Goal: Use online tool/utility: Utilize a website feature to perform a specific function

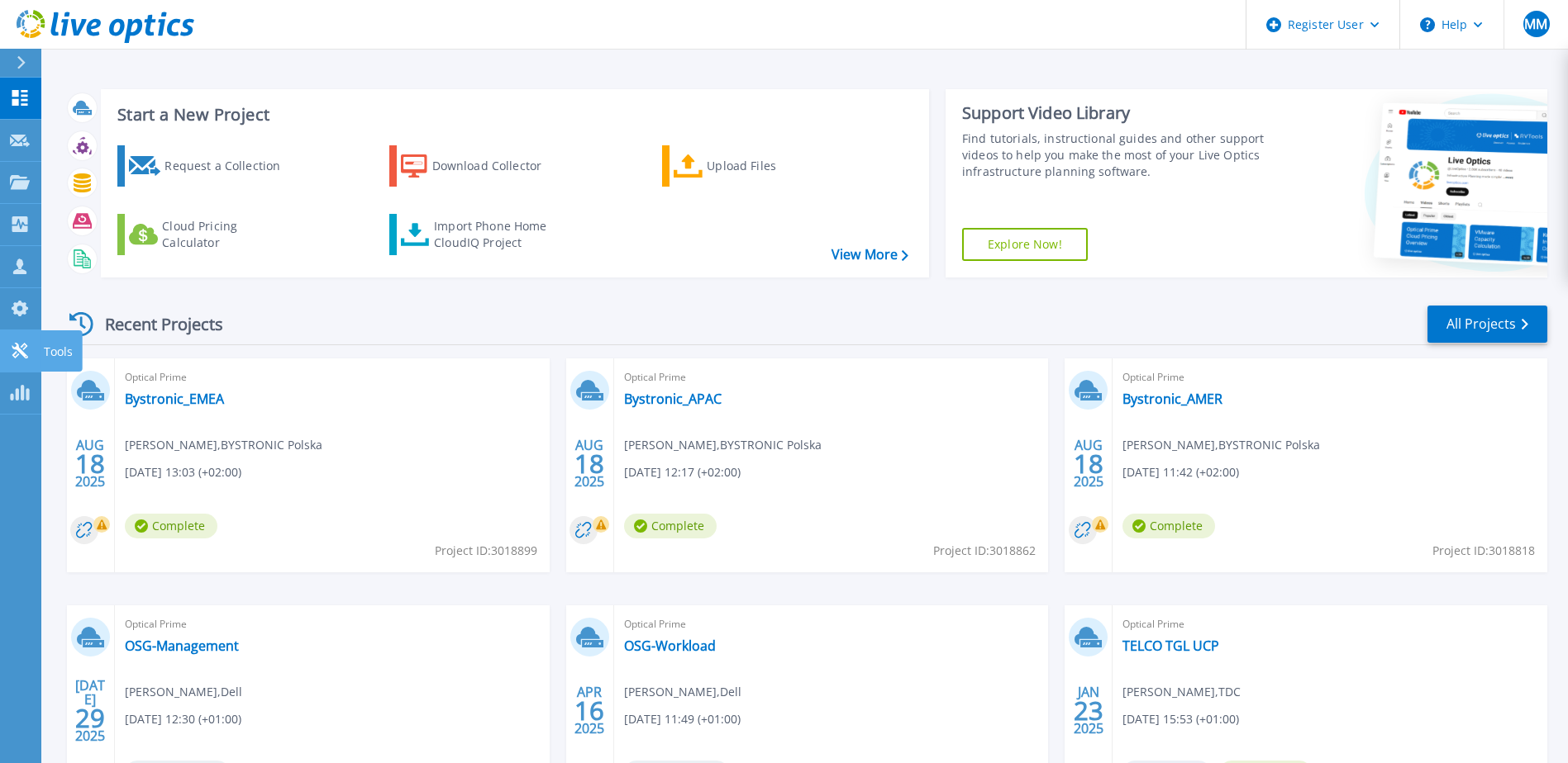
click at [49, 348] on p "Tools" at bounding box center [58, 352] width 29 height 43
click at [49, 359] on p "Tools" at bounding box center [58, 352] width 29 height 43
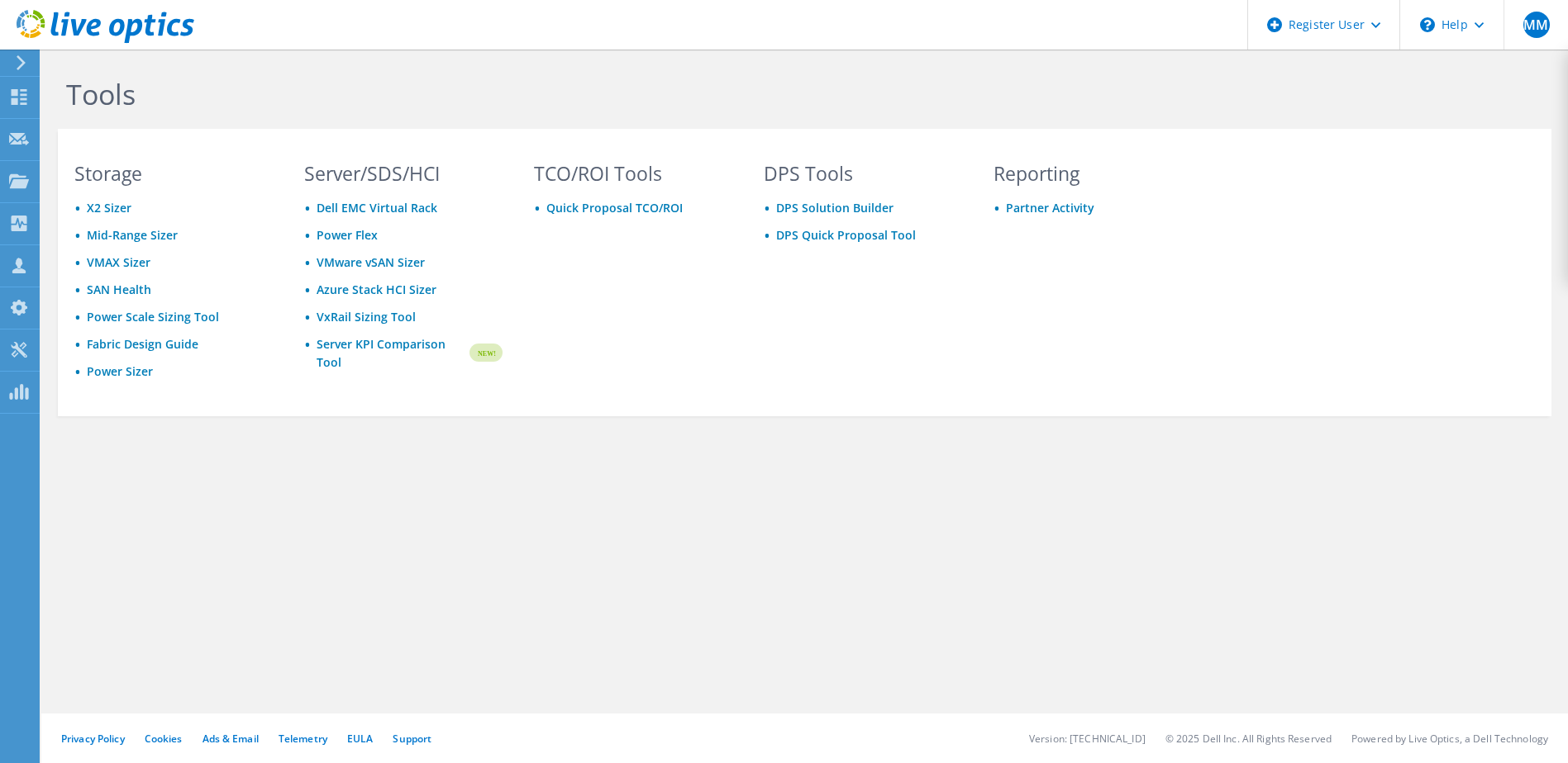
click at [18, 347] on icon at bounding box center [19, 350] width 20 height 16
click at [130, 314] on link "Power Scale Sizing Tool" at bounding box center [152, 316] width 132 height 16
click at [102, 371] on link "Power Sizer" at bounding box center [120, 371] width 66 height 16
click at [117, 369] on link "Power Sizer" at bounding box center [120, 371] width 66 height 16
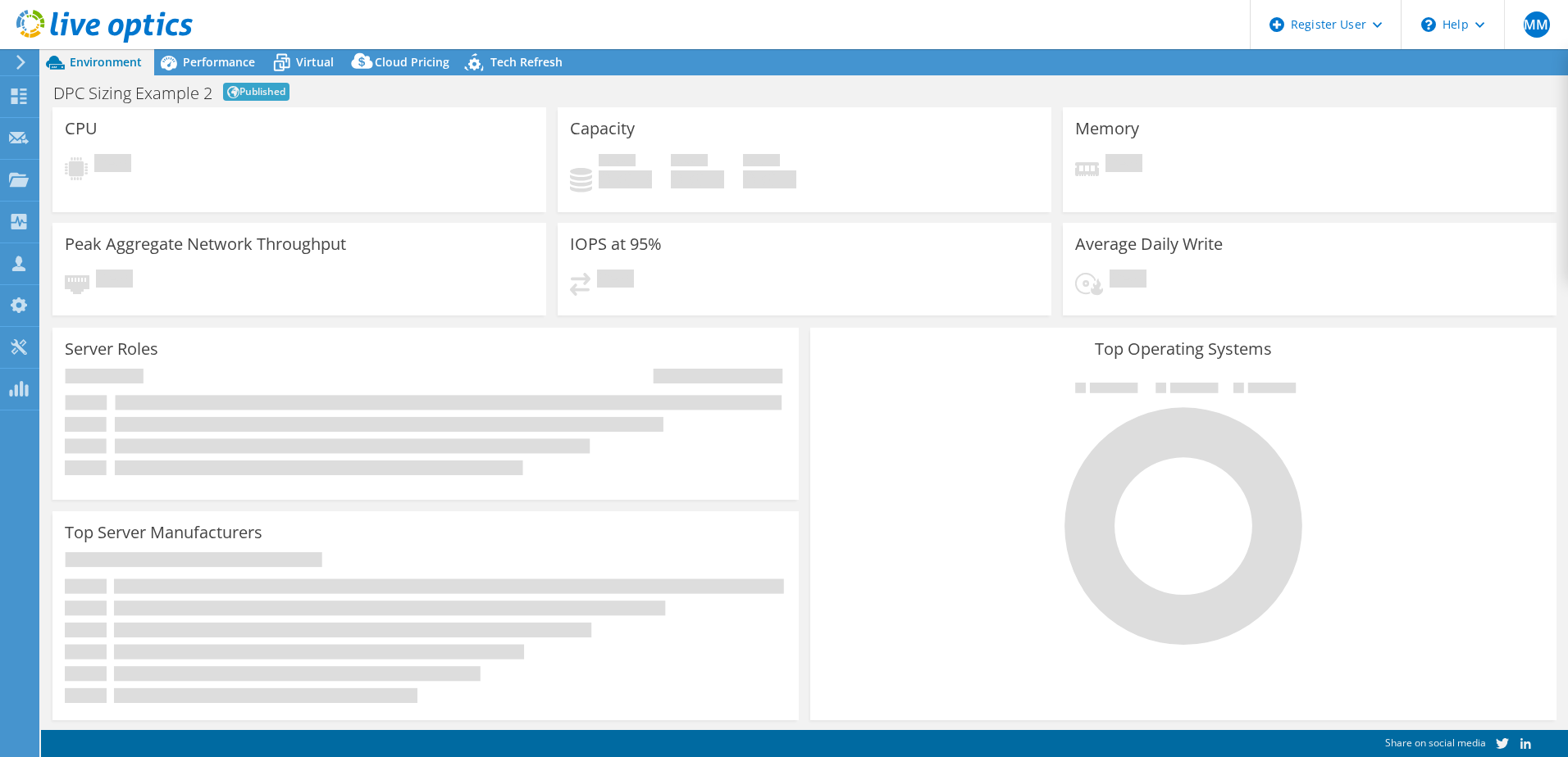
select select "EUFrankfurt"
select select "EUR"
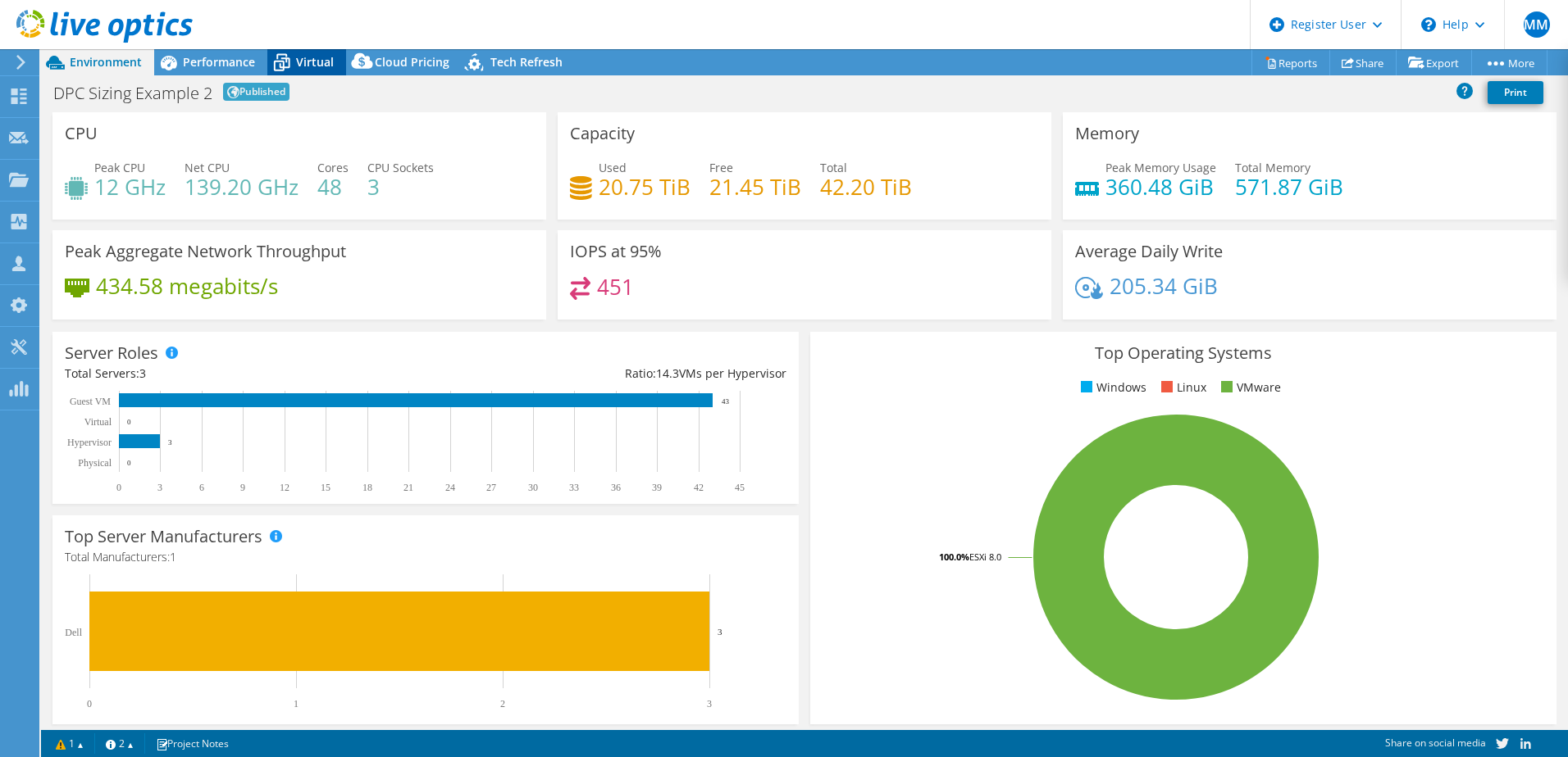
click at [319, 58] on span "Virtual" at bounding box center [315, 62] width 38 height 16
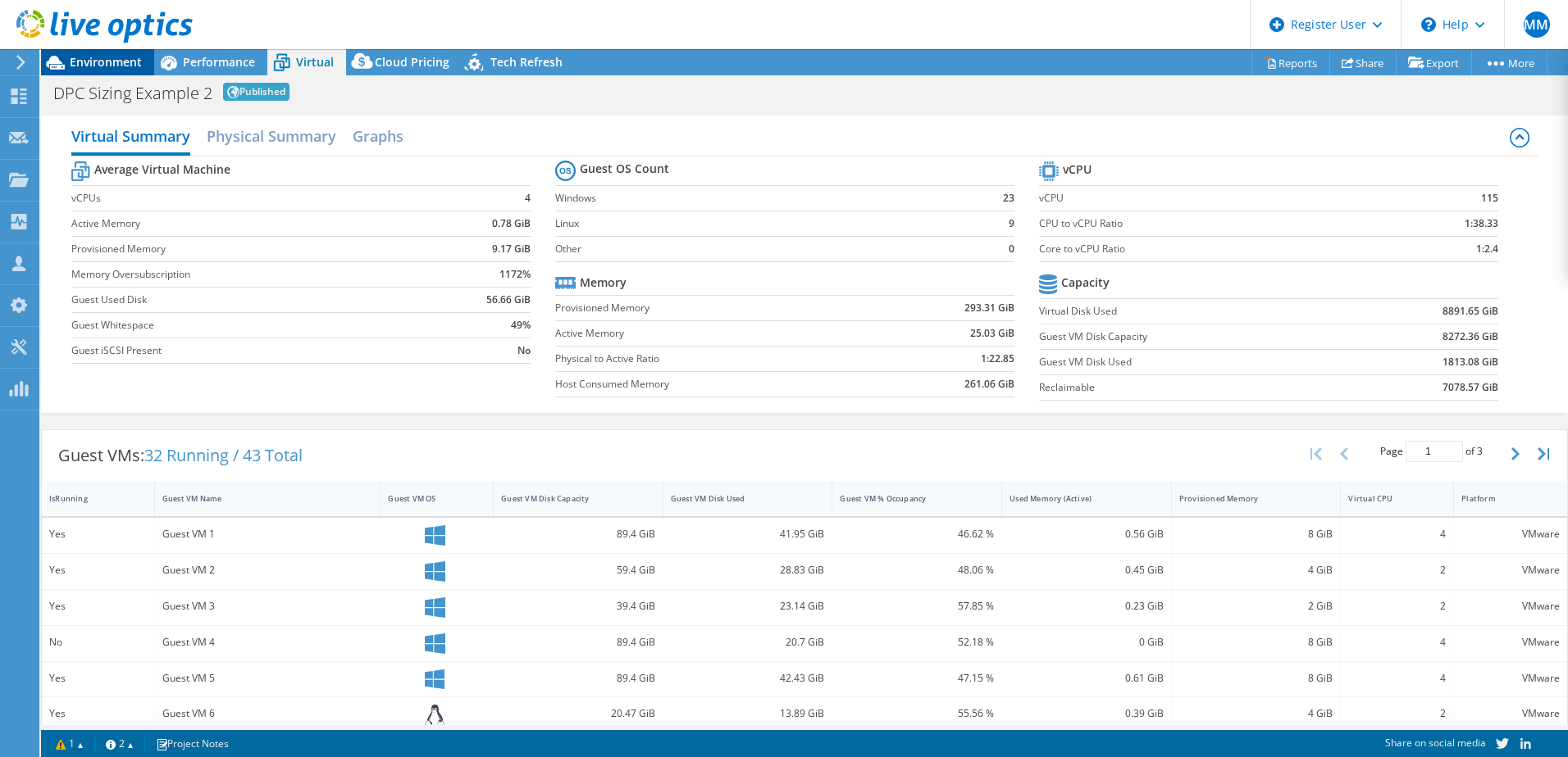
click at [97, 58] on span "Environment" at bounding box center [105, 62] width 72 height 16
